Goal: Information Seeking & Learning: Compare options

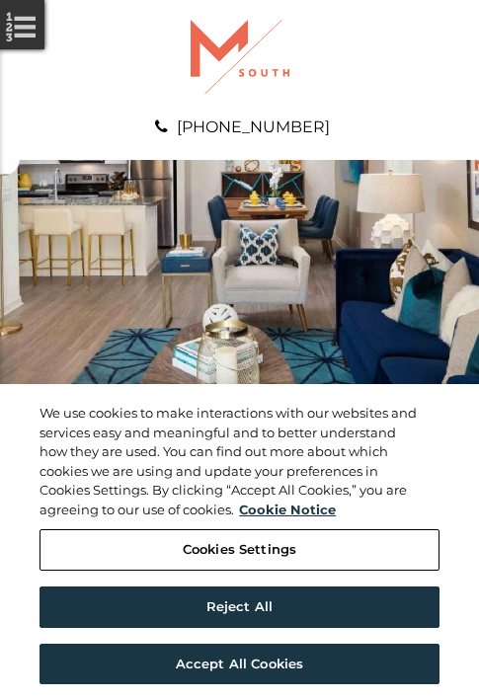
scroll to position [1010, 0]
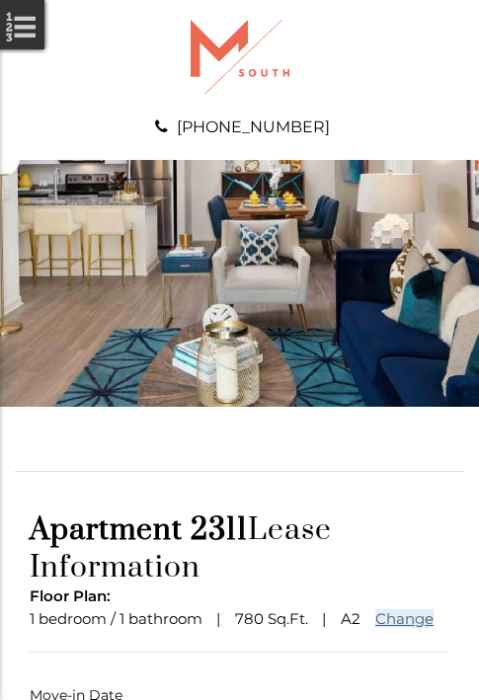
scroll to position [146, 0]
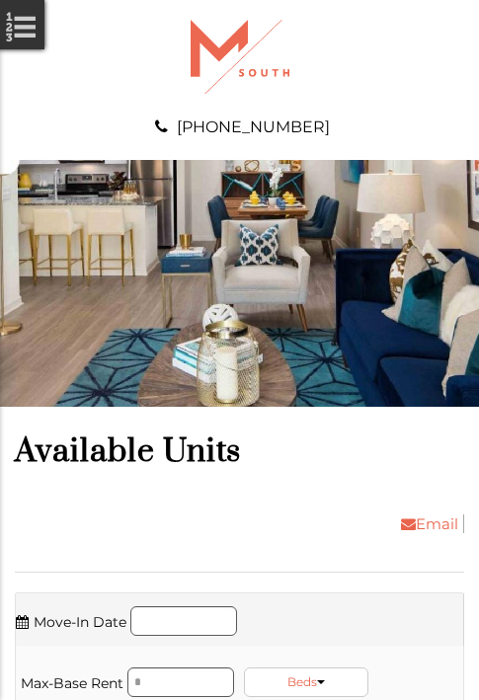
scroll to position [2147, 0]
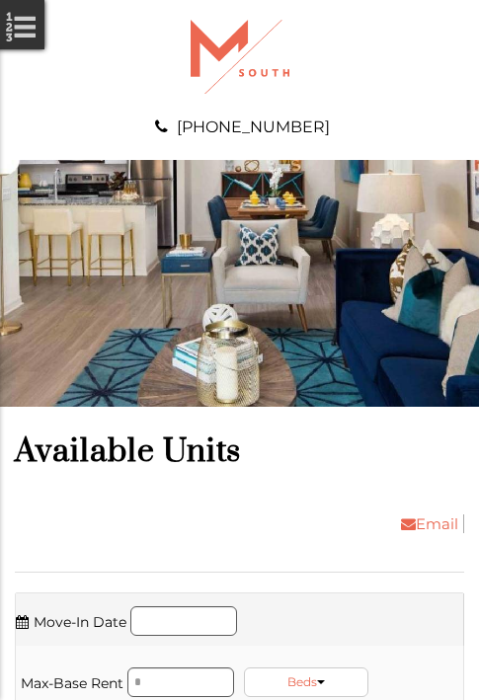
scroll to position [2484, 0]
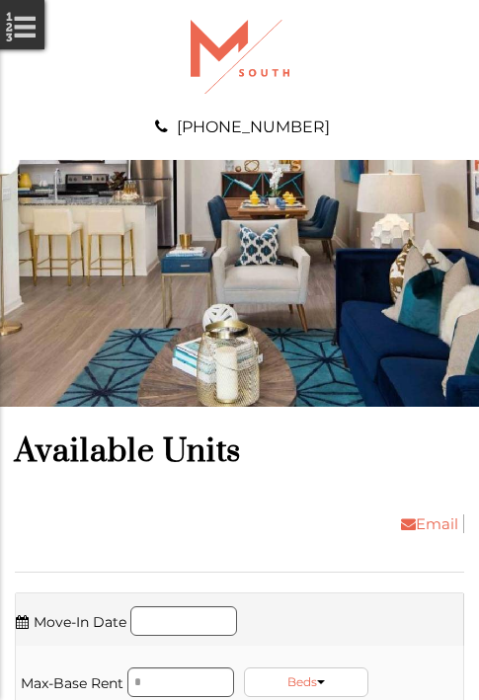
scroll to position [2821, 0]
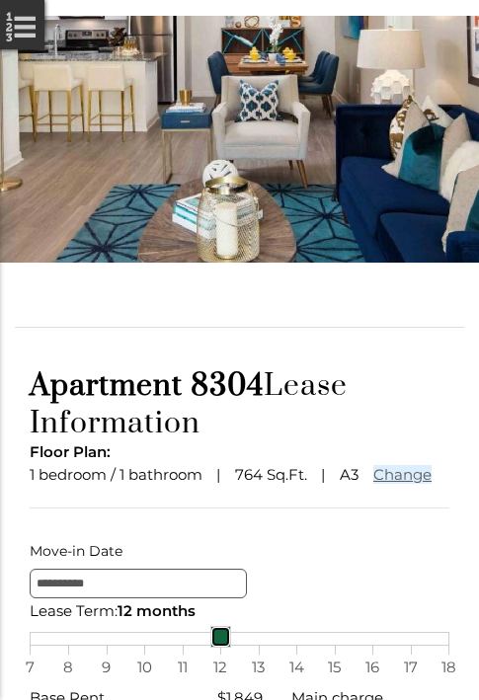
click at [239, 646] on div "7 8 9 10 11 12 13 14 15 16 17 18" at bounding box center [240, 639] width 420 height 14
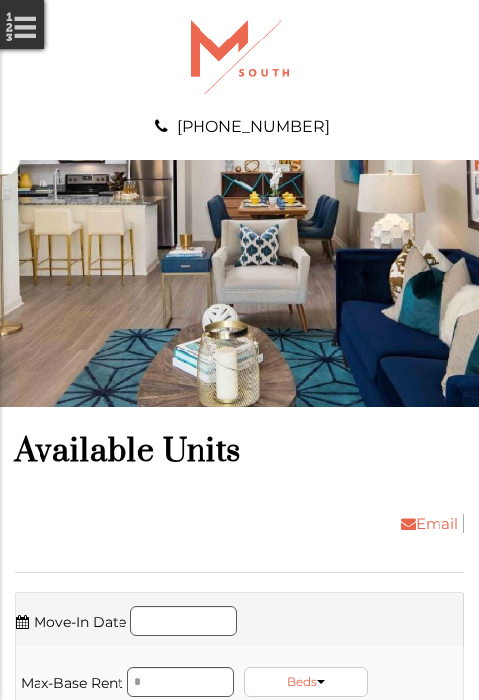
scroll to position [4294, 0]
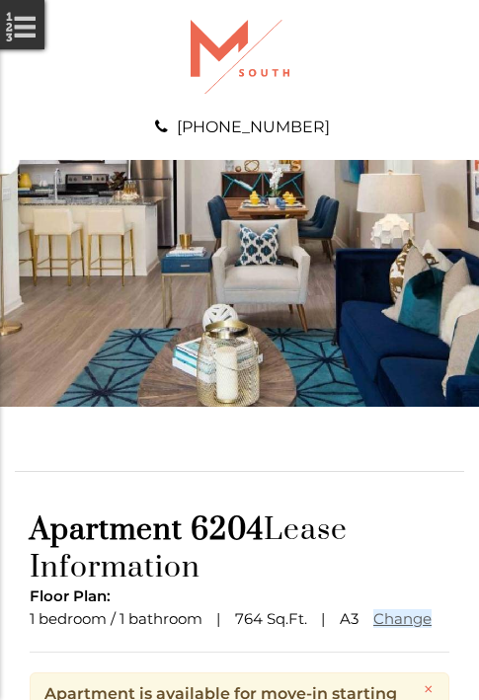
scroll to position [240, 0]
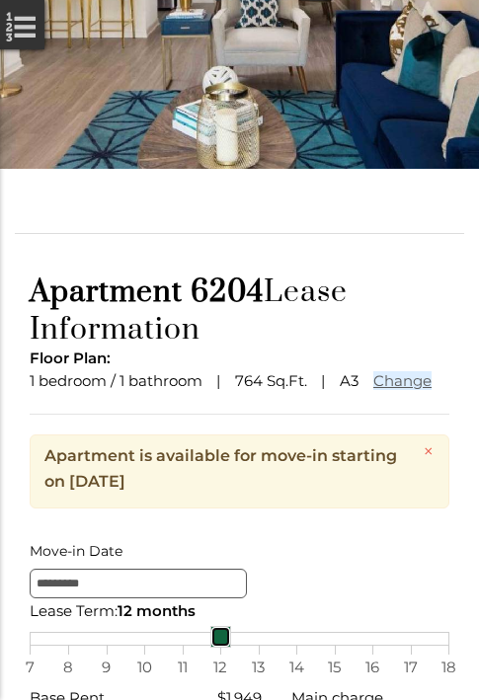
click at [239, 646] on div "7 8 9 10 11 12 13 14 15 16 17 18" at bounding box center [240, 639] width 420 height 14
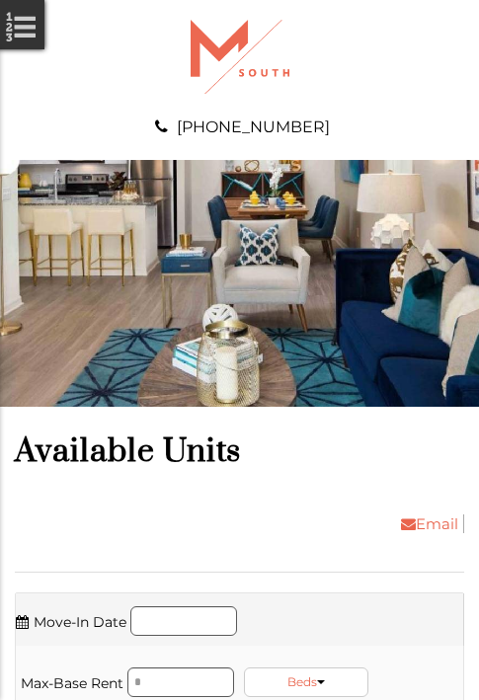
scroll to position [5094, 0]
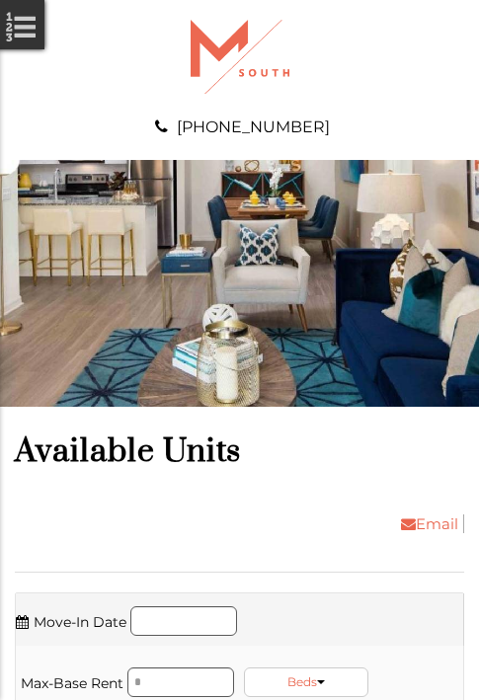
scroll to position [5768, 0]
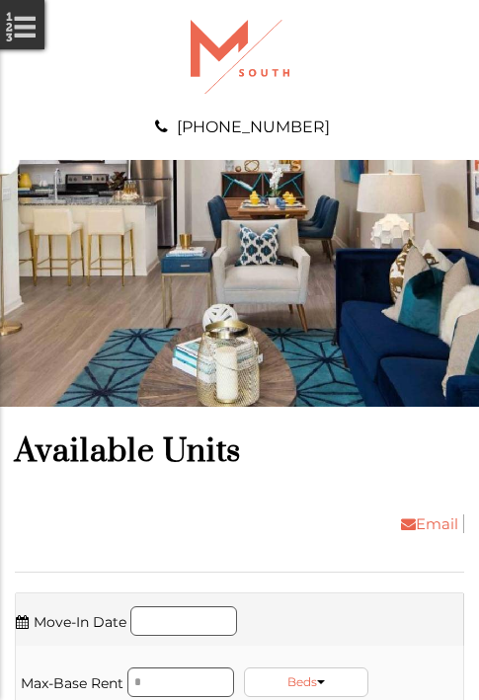
scroll to position [6104, 0]
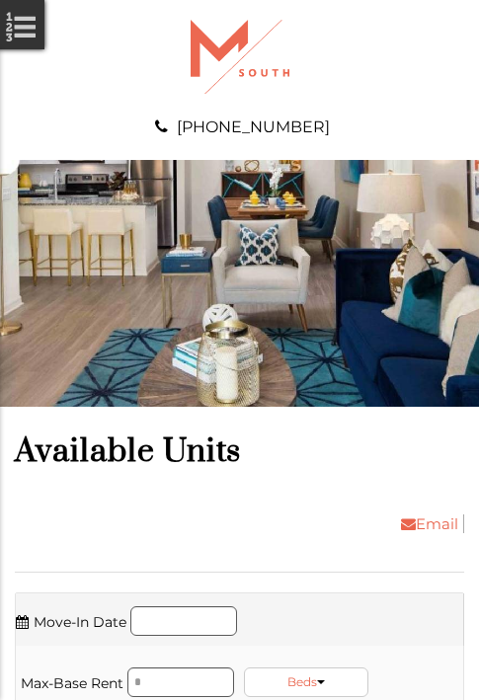
scroll to position [6441, 0]
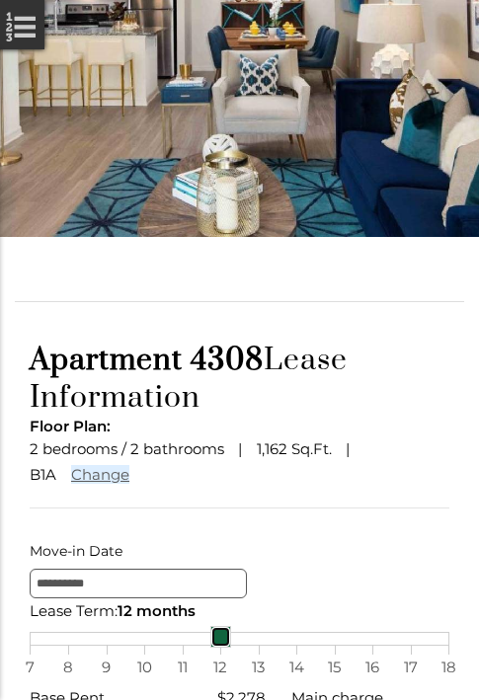
click at [239, 646] on div "7 8 9 10 11 12 13 14 15 16 17 18" at bounding box center [240, 639] width 420 height 14
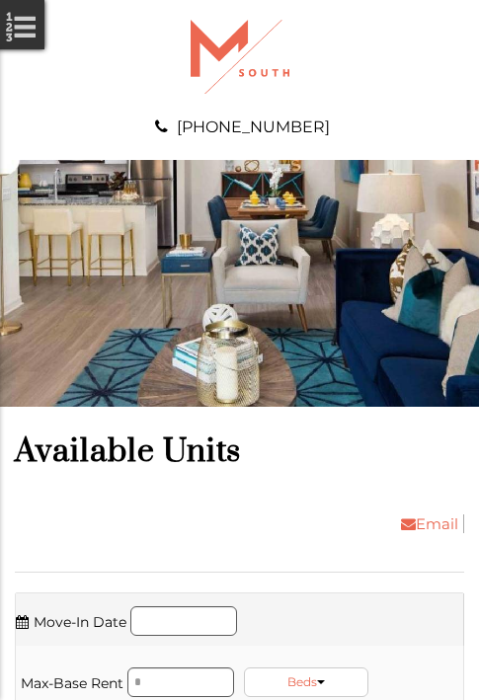
scroll to position [7704, 0]
